Goal: Information Seeking & Learning: Learn about a topic

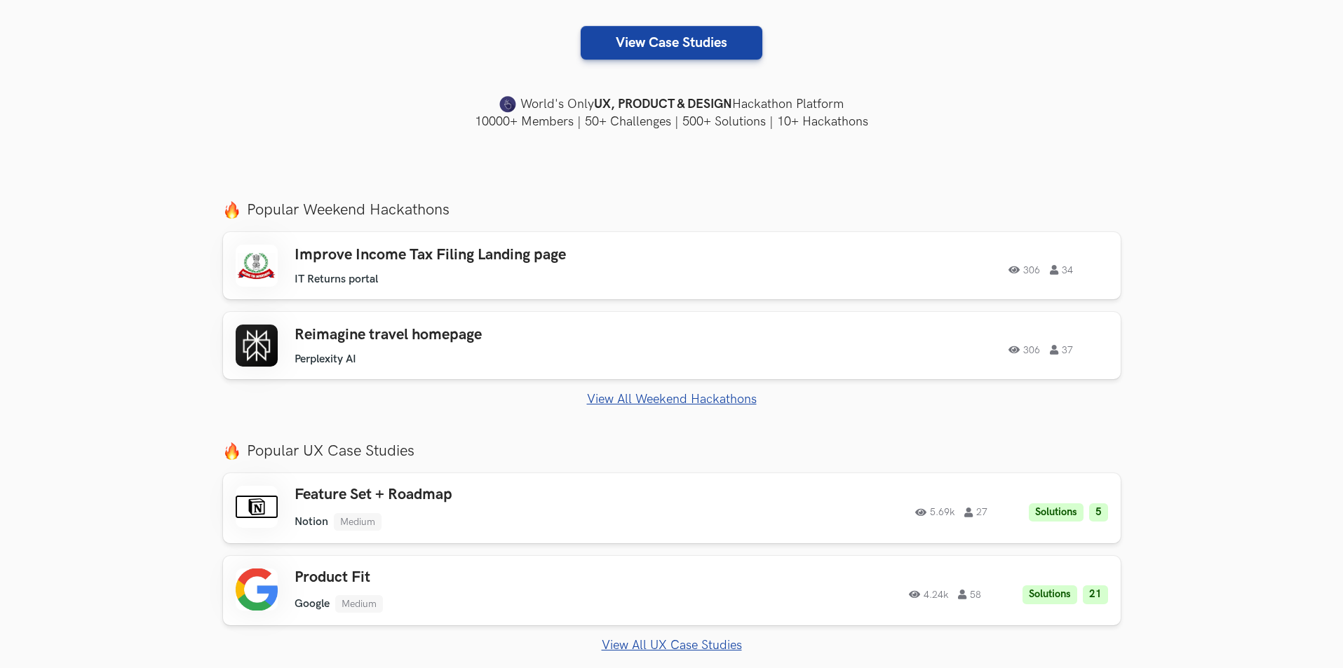
scroll to position [421, 0]
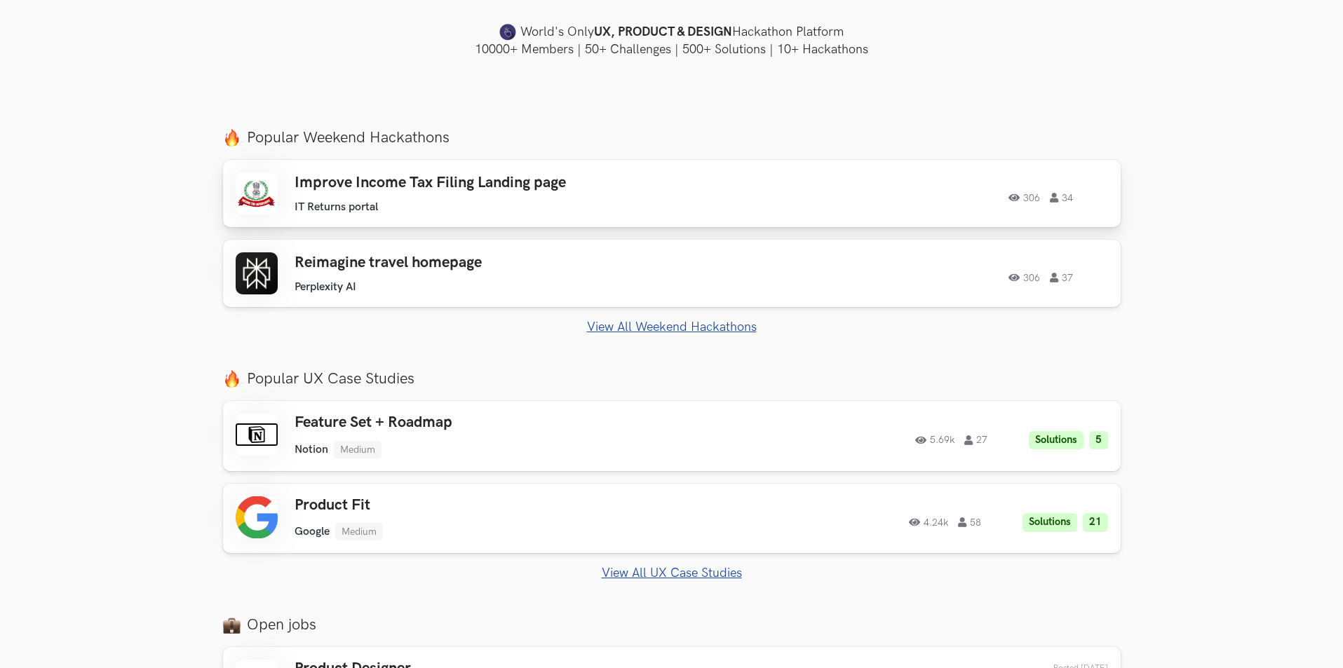
click at [784, 187] on div "306 34" at bounding box center [918, 193] width 382 height 18
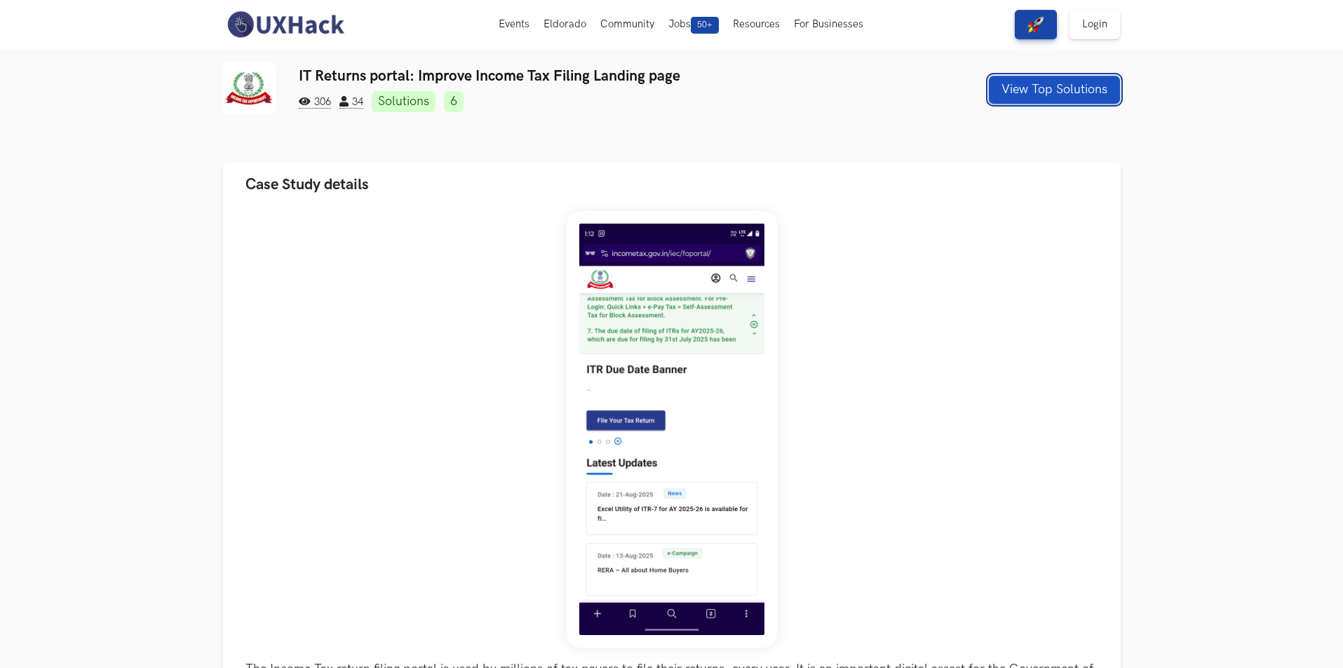
click at [1014, 98] on button "View Top Solutions" at bounding box center [1054, 90] width 131 height 28
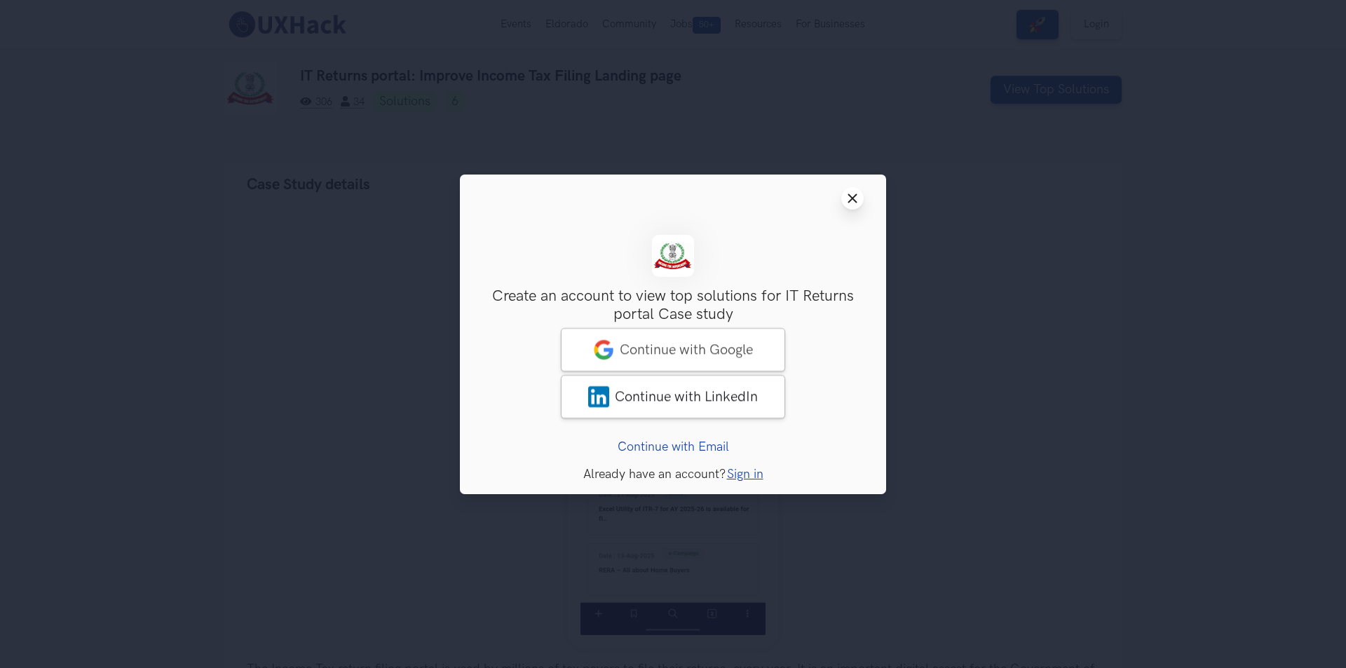
click at [854, 201] on line at bounding box center [853, 198] width 8 height 8
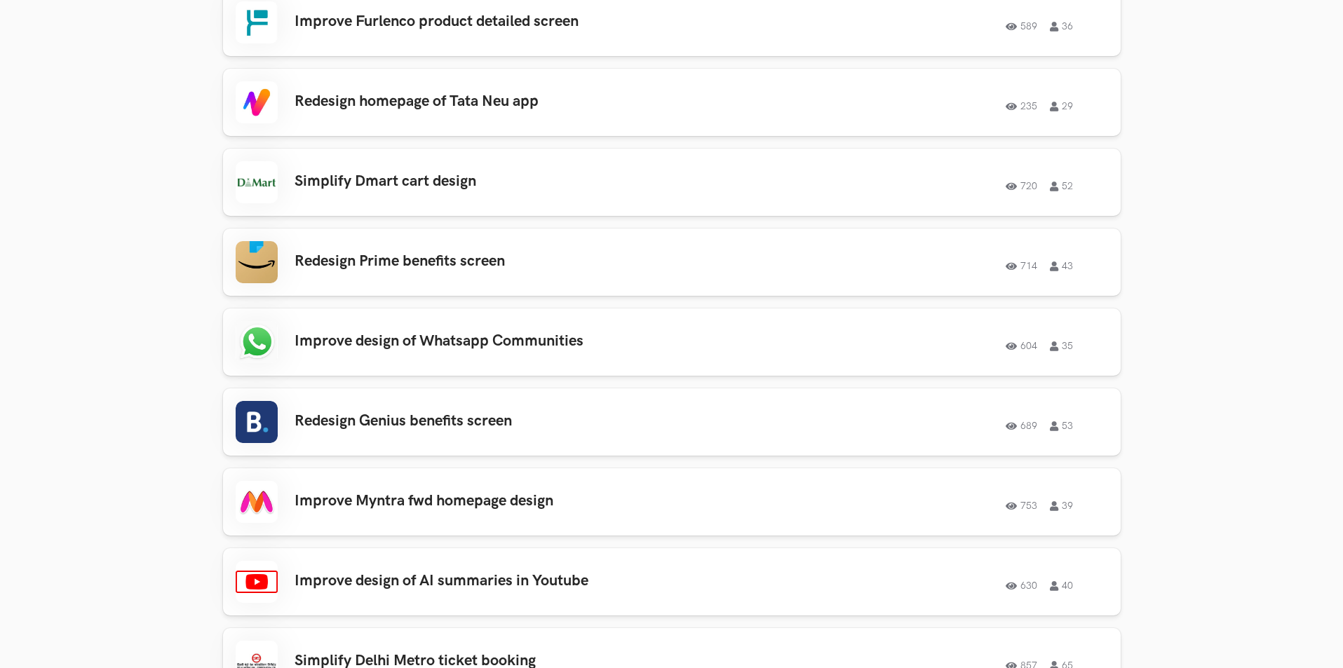
scroll to position [1823, 0]
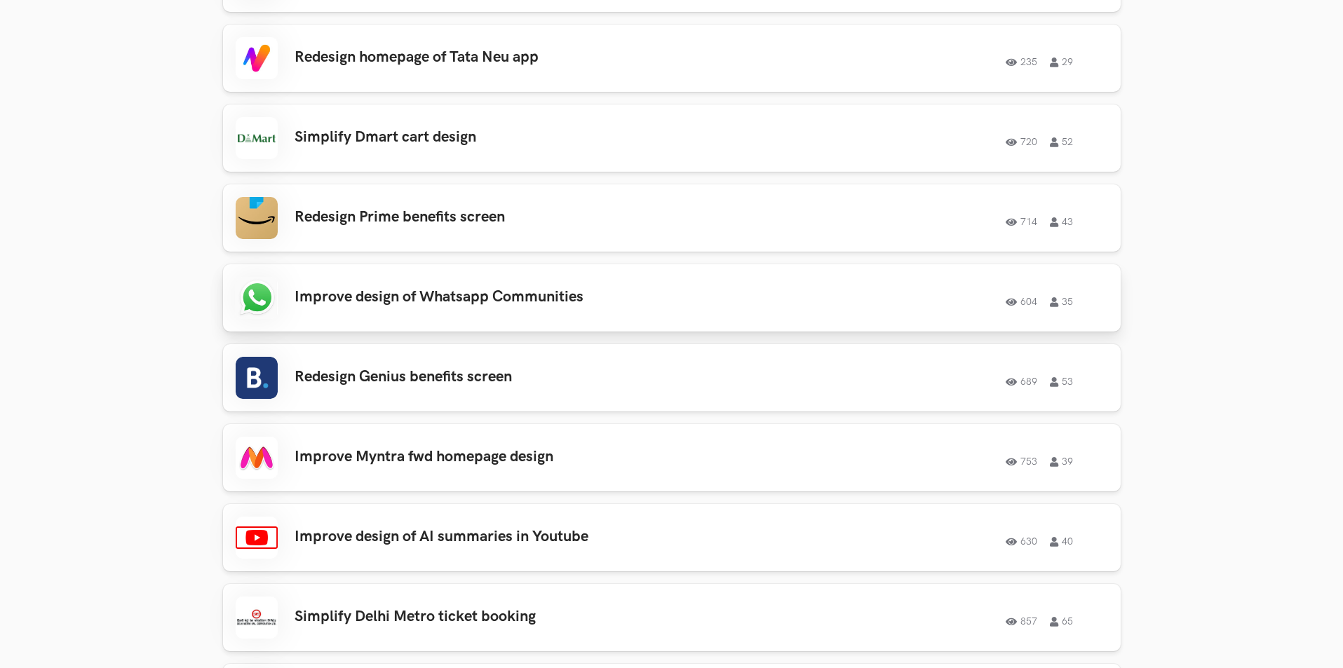
click at [853, 308] on div "Improve design of Whatsapp Communities 604 35 604 35" at bounding box center [672, 298] width 872 height 42
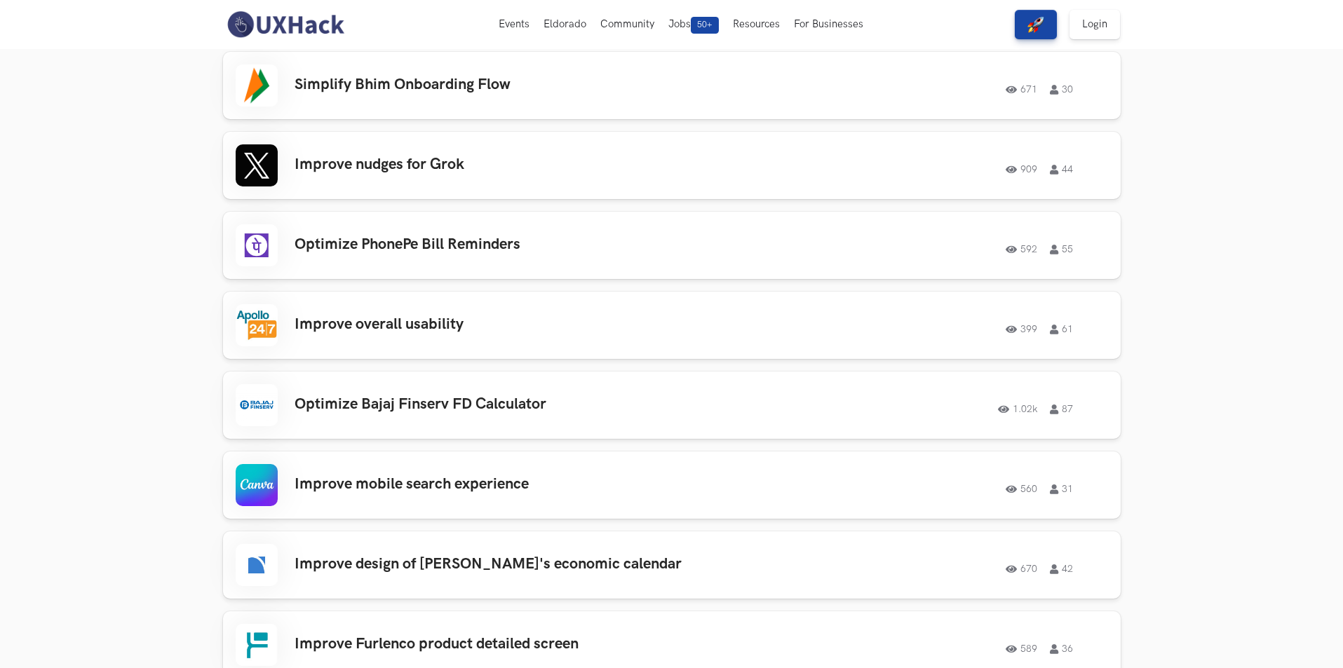
scroll to position [1122, 0]
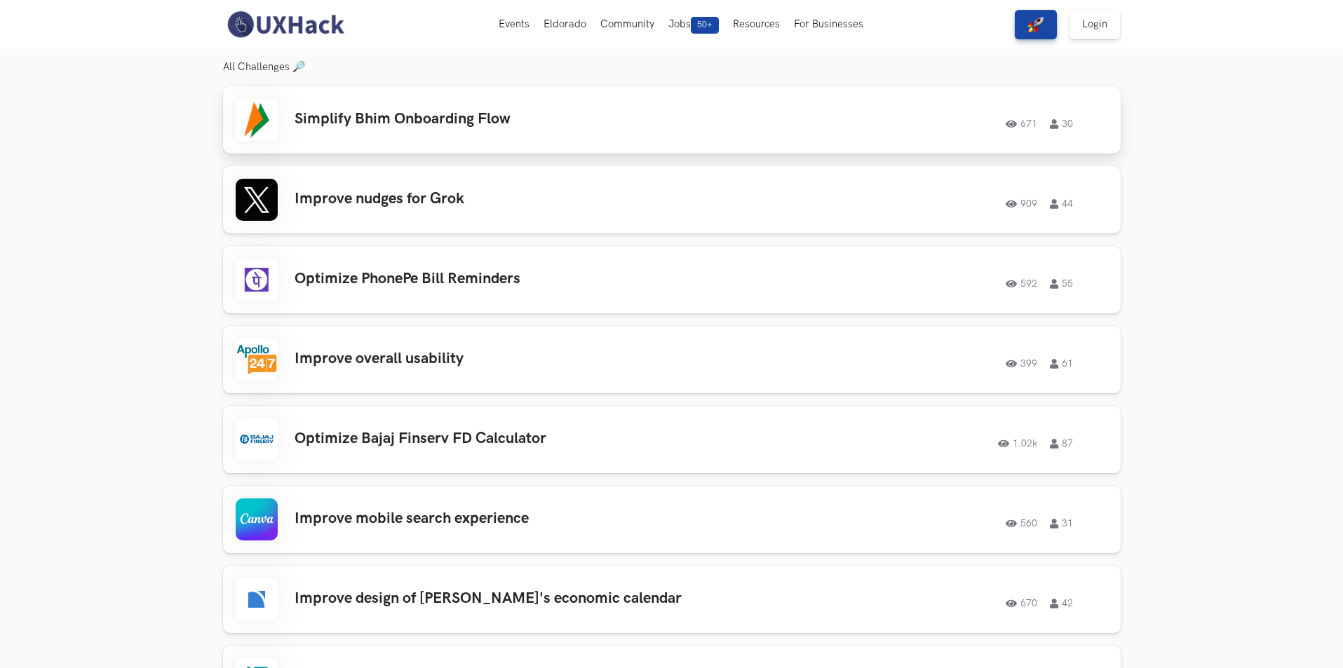
click at [785, 133] on div "Simplify Bhim Onboarding Flow 671 30 671 30" at bounding box center [672, 120] width 872 height 42
click at [1070, 125] on span "30" at bounding box center [1061, 124] width 23 height 10
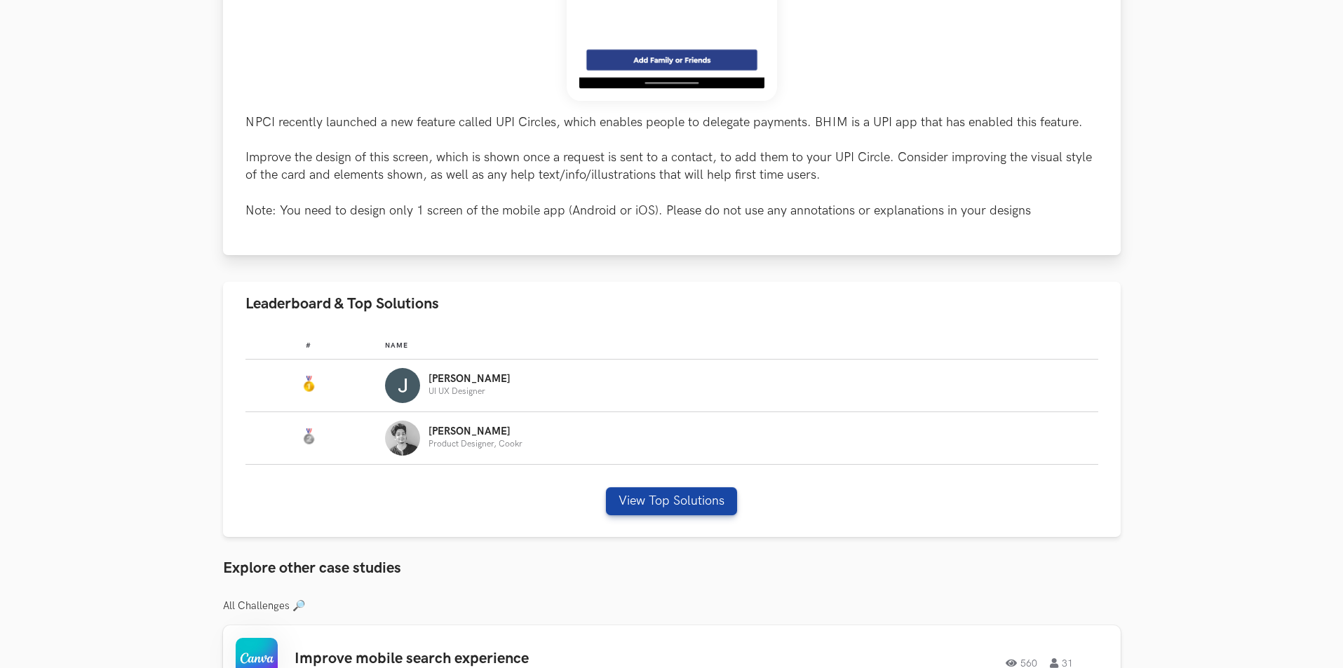
scroll to position [631, 0]
